Goal: Information Seeking & Learning: Learn about a topic

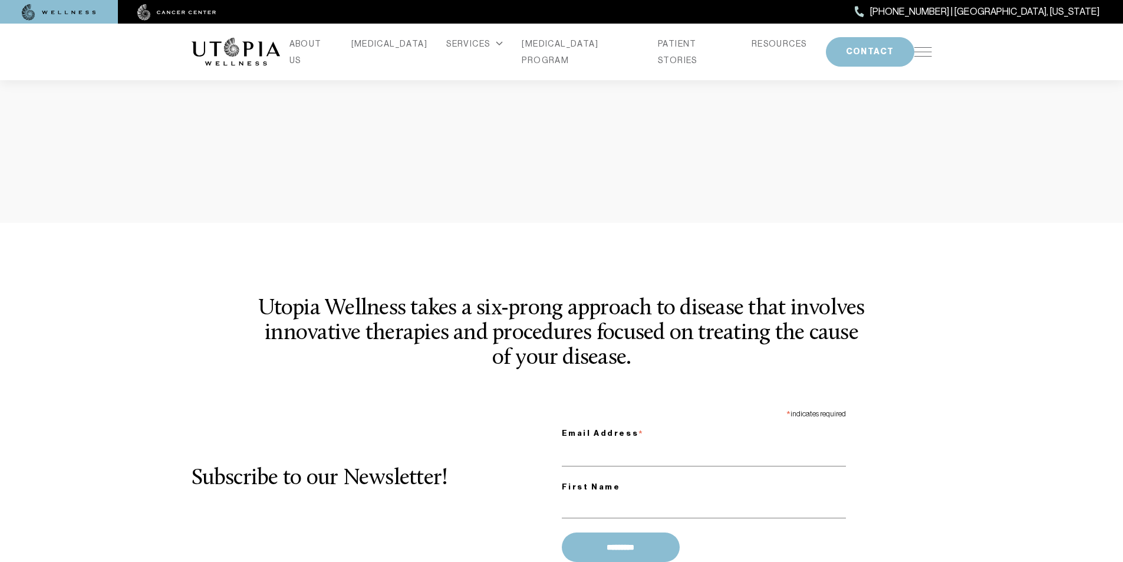
scroll to position [1498, 0]
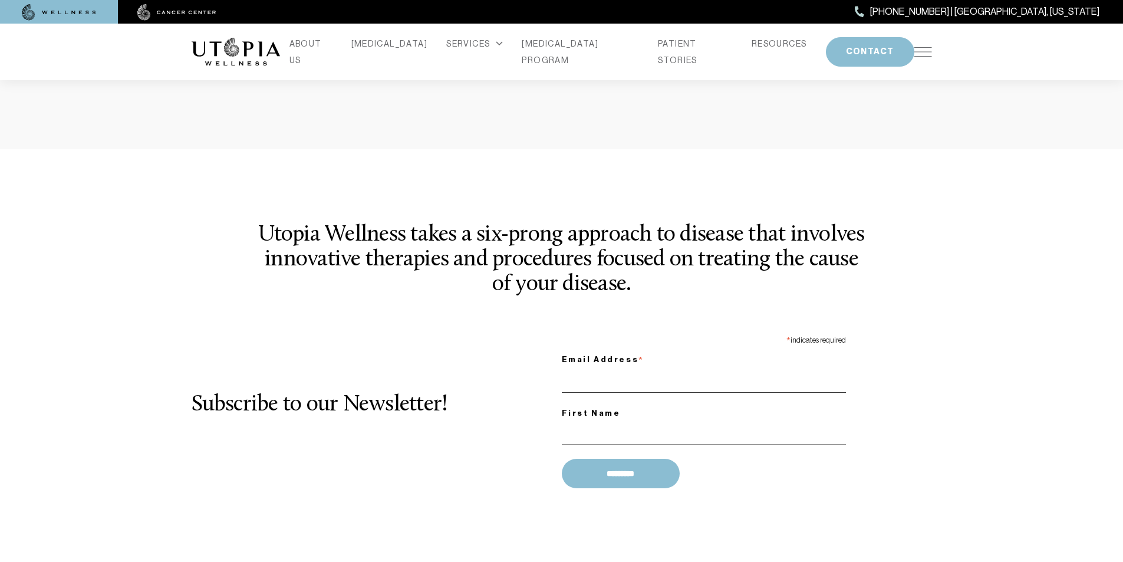
click at [618, 368] on input "Email Address *" at bounding box center [704, 380] width 284 height 24
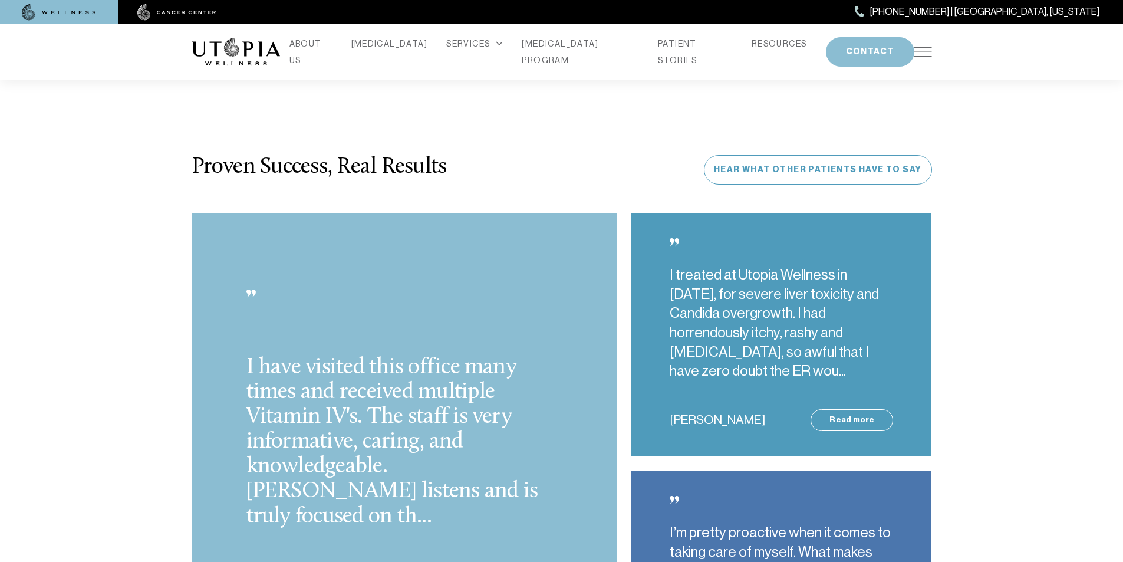
scroll to position [3046, 0]
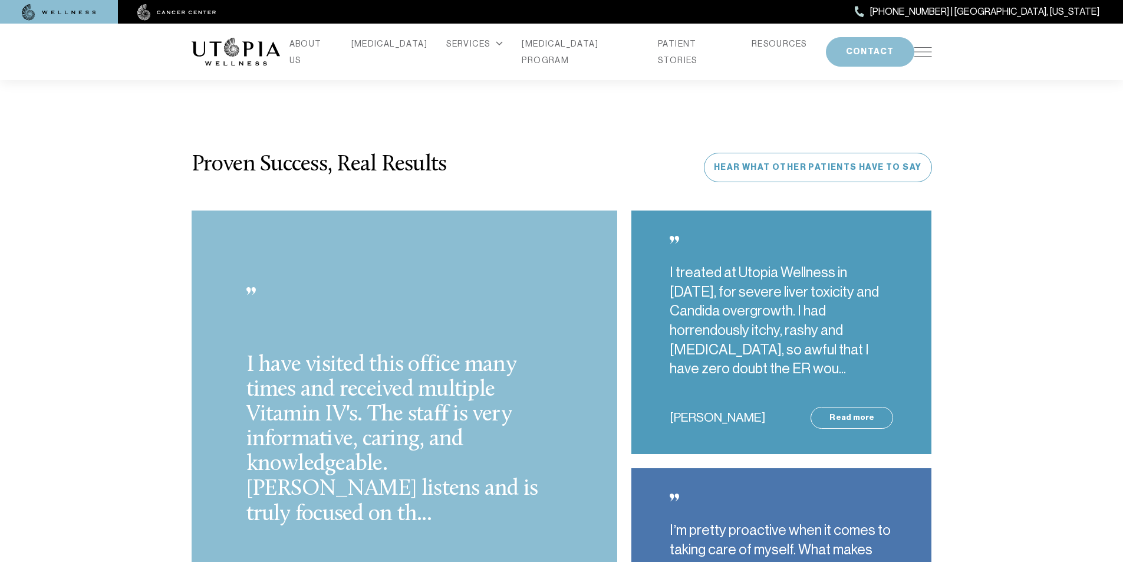
type input "**********"
click at [618, 355] on div "I have visited this office many times and received multiple Vitamin IV's. The s…" at bounding box center [405, 451] width 440 height 482
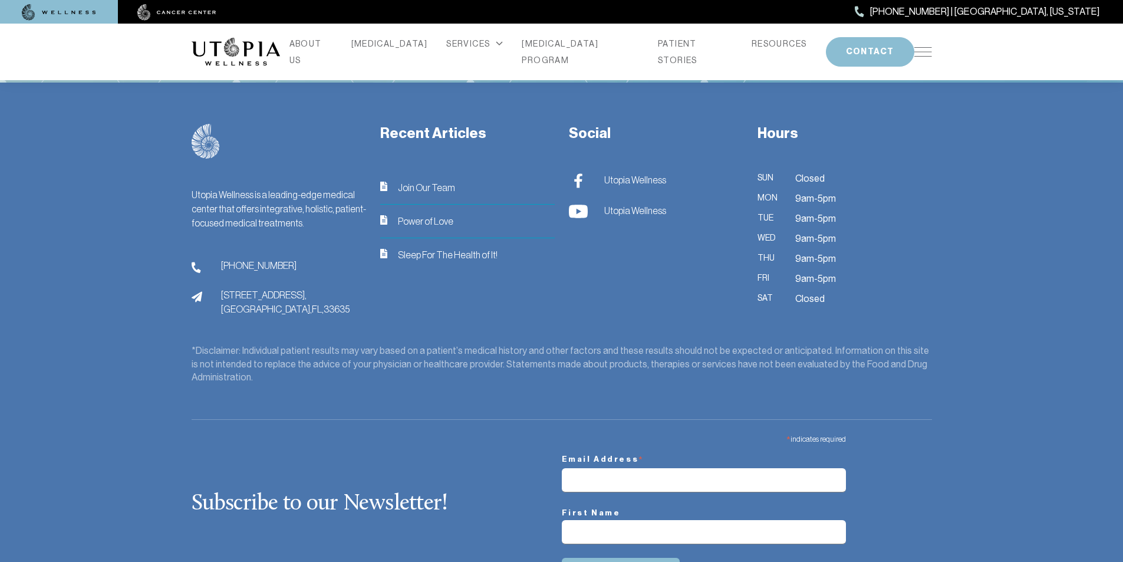
scroll to position [4956, 0]
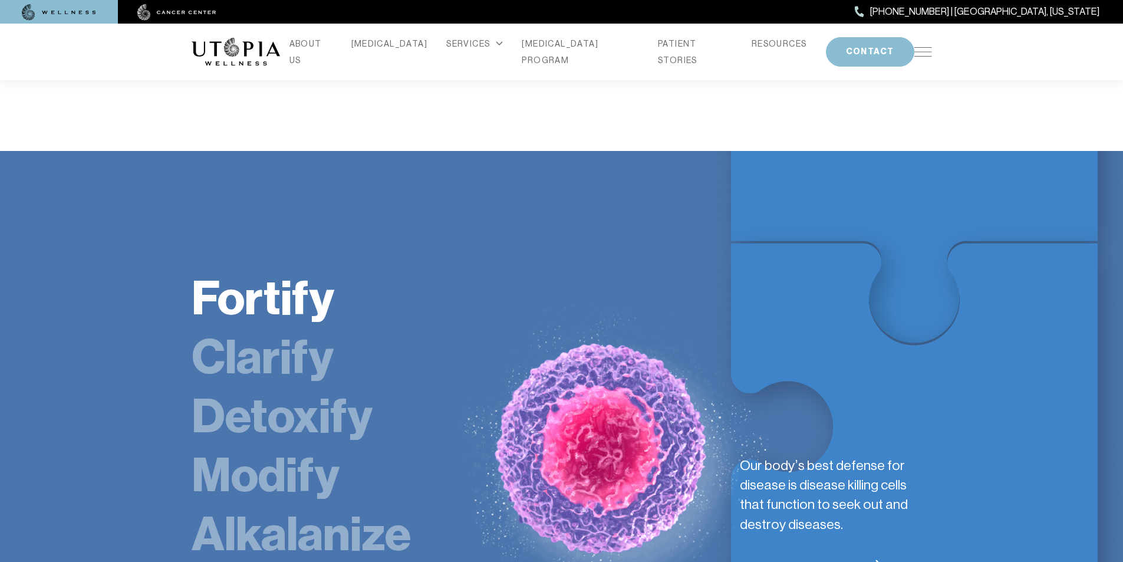
scroll to position [1911, 0]
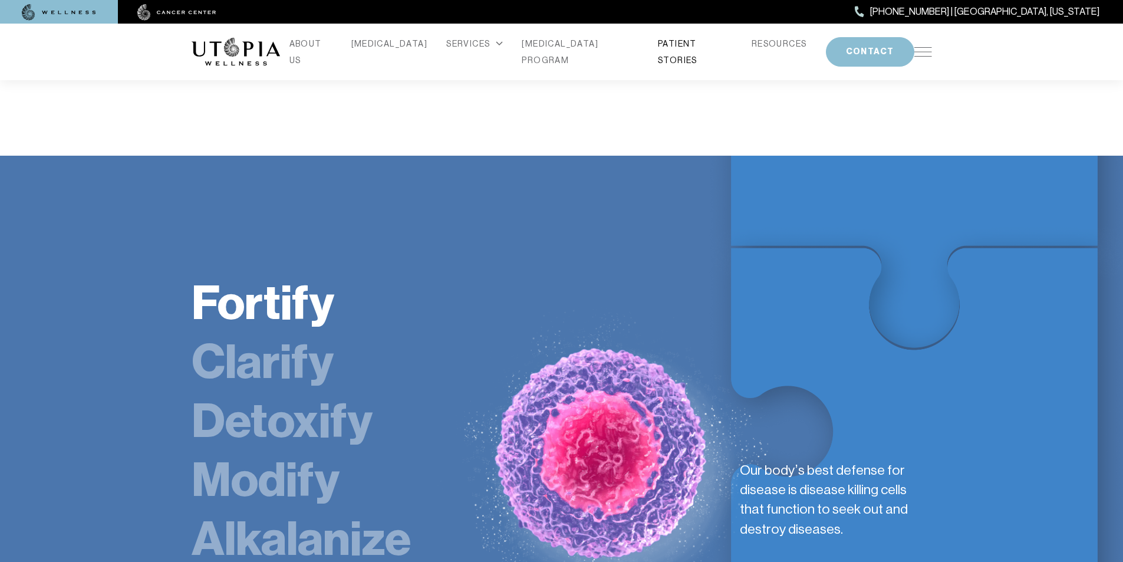
click at [658, 44] on link "PATIENT STORIES" at bounding box center [695, 51] width 75 height 33
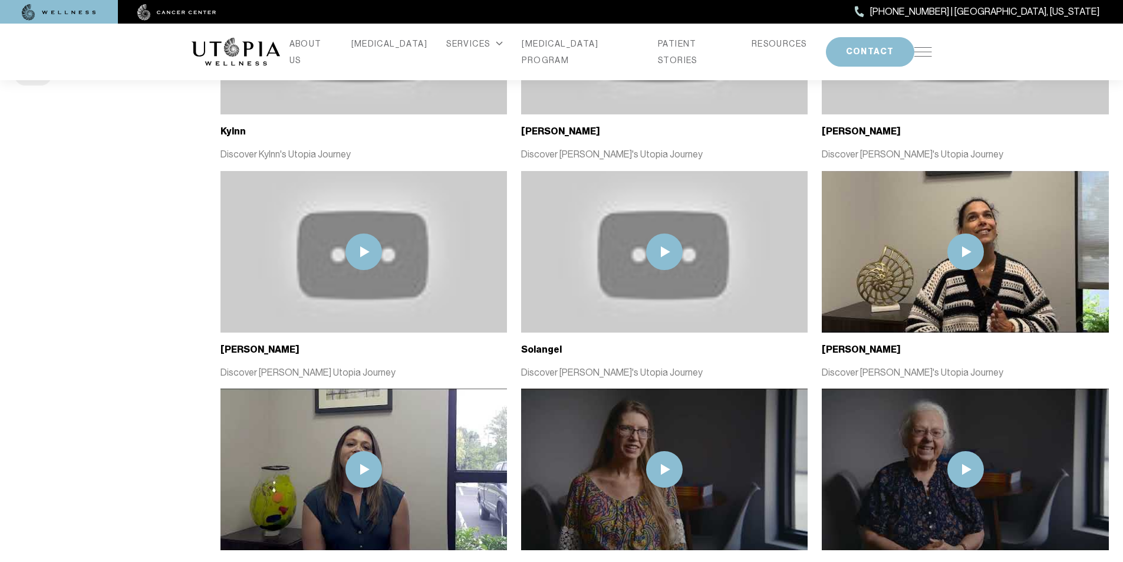
scroll to position [442, 0]
